Goal: Check status: Check status

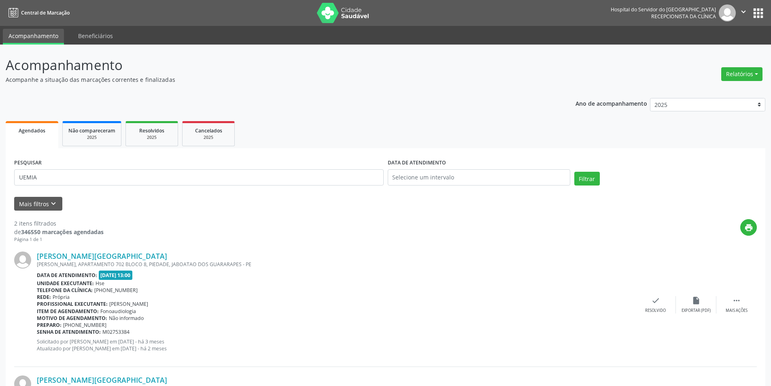
scroll to position [118, 0]
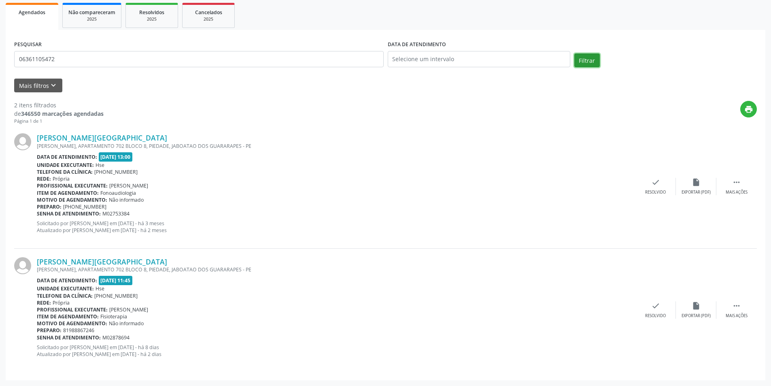
click at [583, 59] on button "Filtrar" at bounding box center [587, 60] width 26 height 14
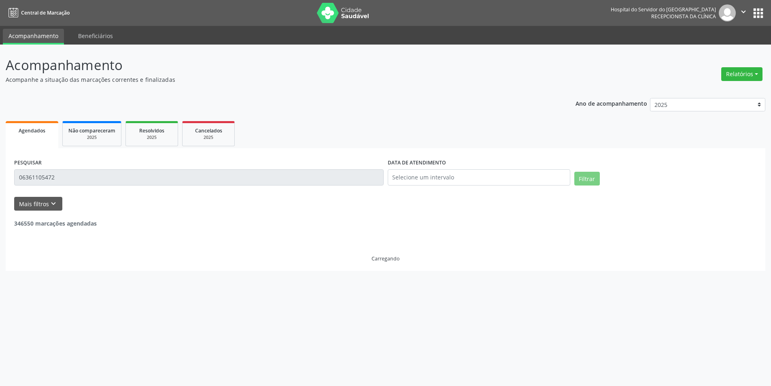
scroll to position [0, 0]
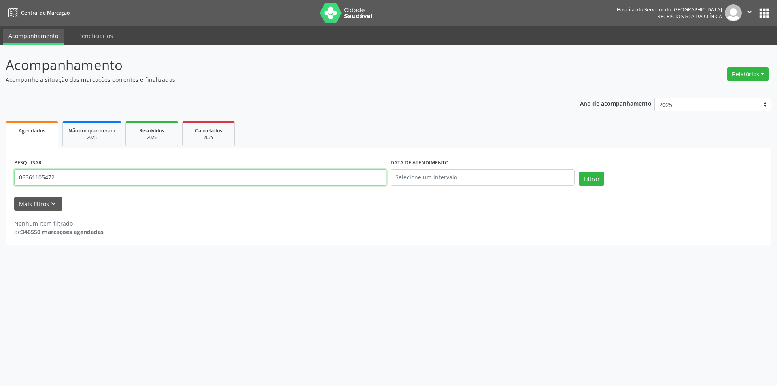
click at [57, 178] on input "06361105472" at bounding box center [200, 177] width 372 height 16
type input "0"
click at [588, 181] on button "Filtrar" at bounding box center [592, 179] width 26 height 14
click at [114, 174] on input "IVONETE DAS CHAGAS SENA" at bounding box center [200, 177] width 372 height 16
click at [594, 179] on button "Filtrar" at bounding box center [592, 179] width 26 height 14
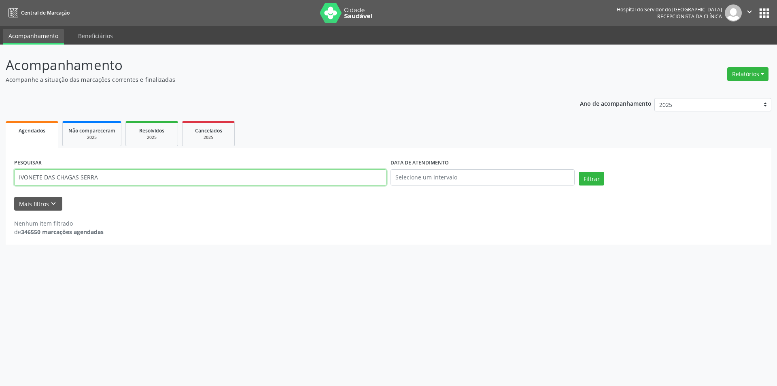
click at [28, 177] on input "IVONETE DAS CHAGAS SERRA" at bounding box center [200, 177] width 372 height 16
click at [101, 176] on input "IVANETE DAS CHAGAS SERRA" at bounding box center [200, 177] width 372 height 16
type input "IVANETE DAS CHAGAS SENA"
click at [589, 182] on button "Filtrar" at bounding box center [592, 179] width 26 height 14
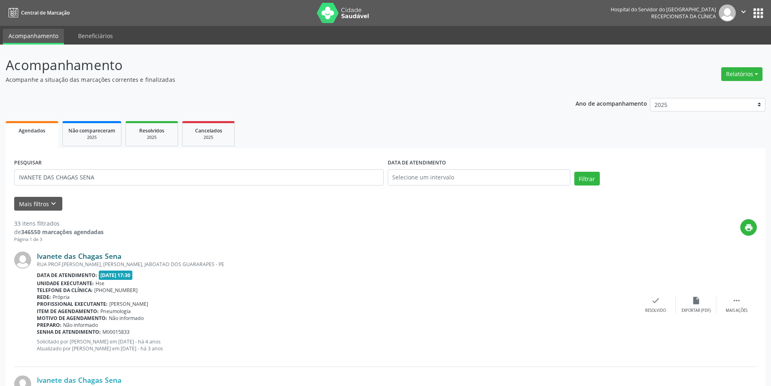
click at [80, 255] on link "Ivanete das Chagas Sena" at bounding box center [79, 255] width 85 height 9
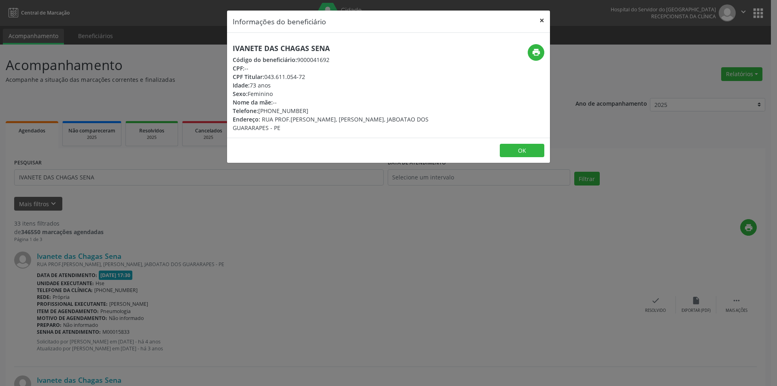
click at [542, 19] on button "×" at bounding box center [542, 21] width 16 height 20
